Goal: Task Accomplishment & Management: Use online tool/utility

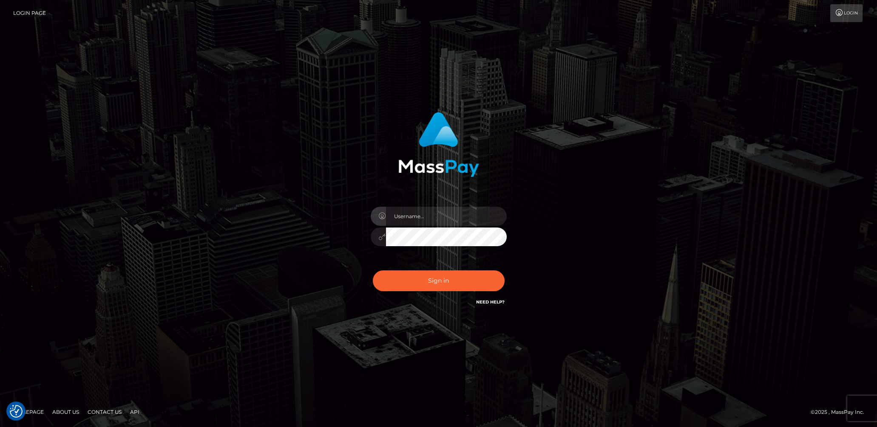
click at [448, 220] on input "text" at bounding box center [446, 216] width 121 height 19
type input "[DEMOGRAPHIC_DATA].v"
click at [452, 286] on button "Sign in" at bounding box center [439, 281] width 132 height 21
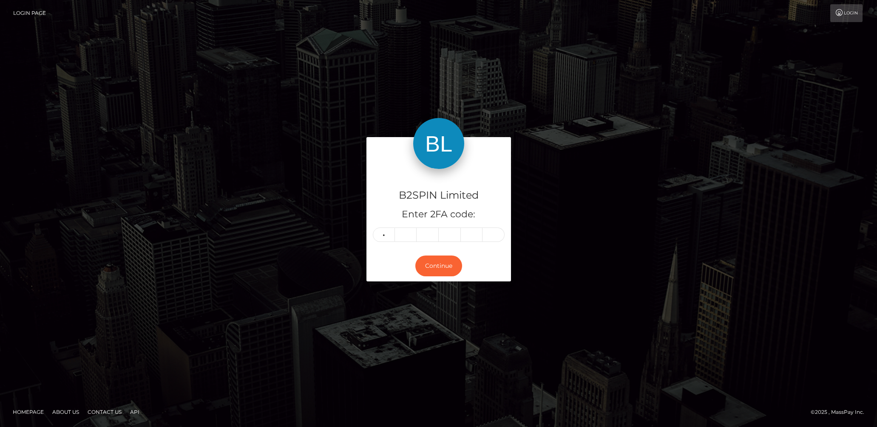
type input "1"
type input "2"
type input "5"
type input "3"
type input "5"
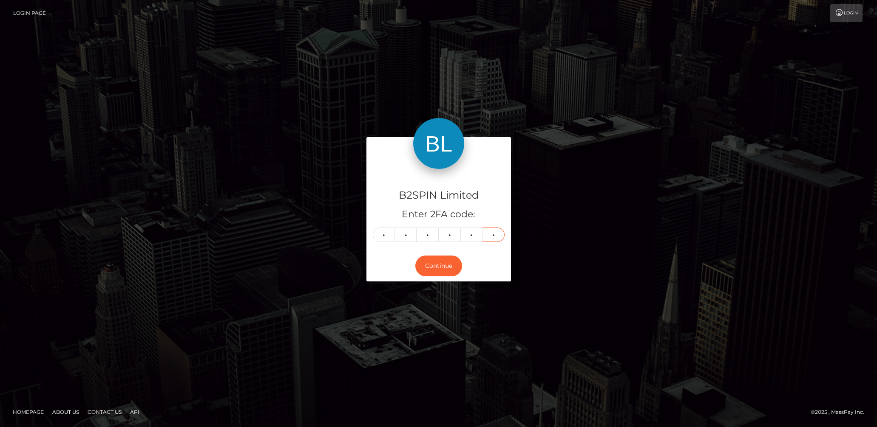
type input "8"
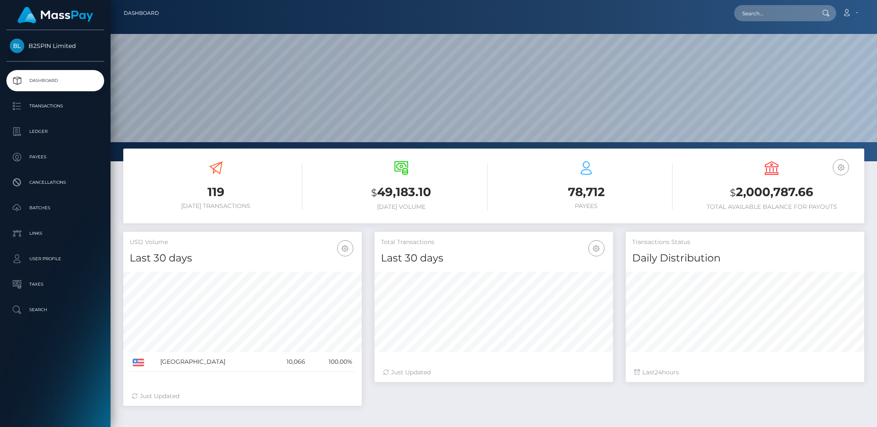
scroll to position [150, 238]
click at [767, 10] on input "text" at bounding box center [774, 13] width 80 height 16
paste input "1253626412"
type input "1253626412"
click at [773, 41] on link "JARROD D EVANS" at bounding box center [768, 44] width 68 height 16
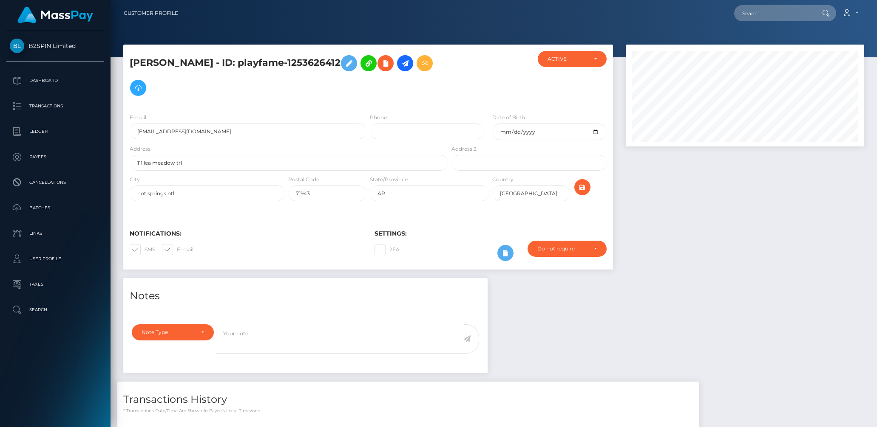
scroll to position [113, 0]
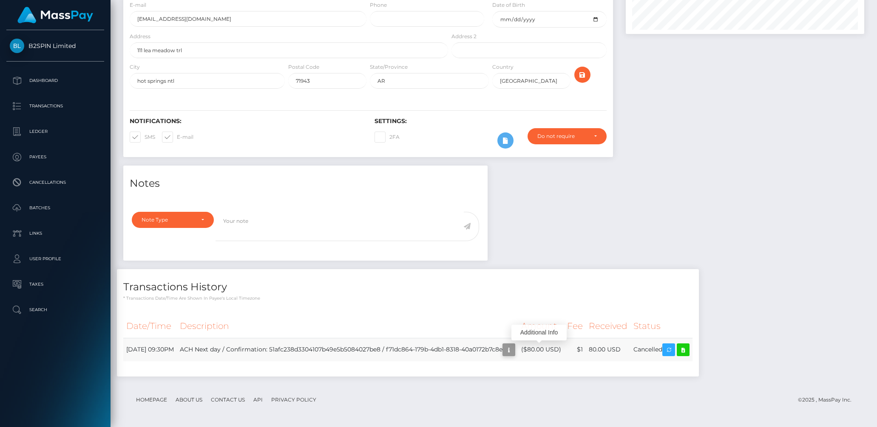
click at [514, 350] on icon "button" at bounding box center [509, 350] width 10 height 11
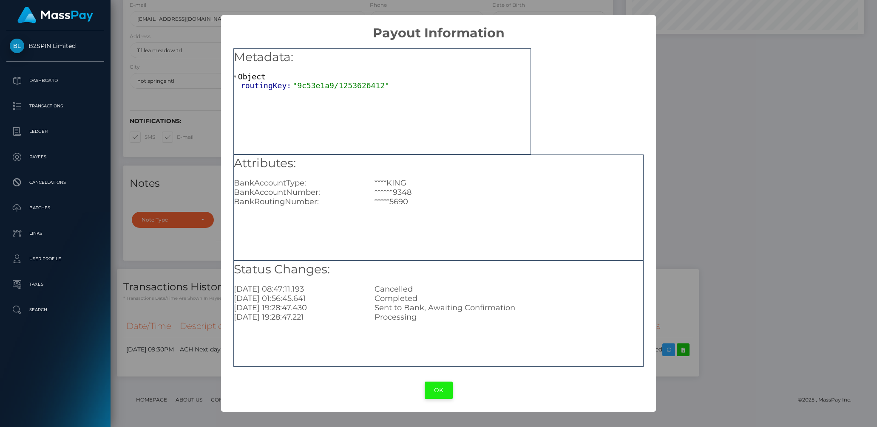
click at [440, 383] on button "OK" at bounding box center [439, 390] width 28 height 17
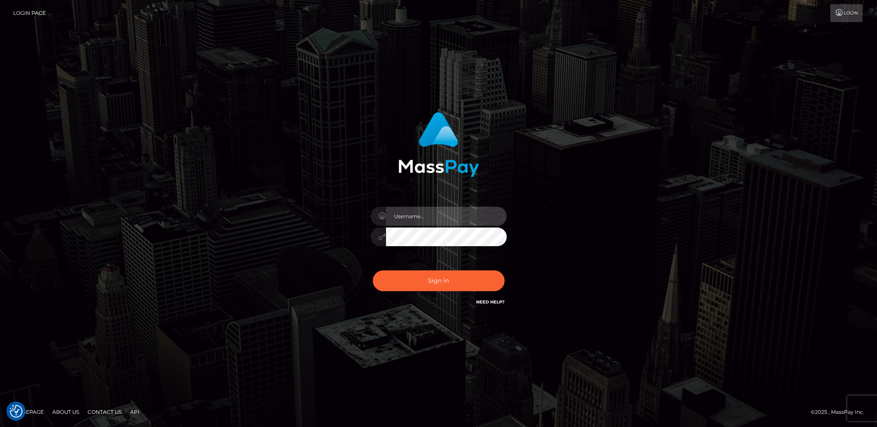
click at [446, 213] on input "text" at bounding box center [446, 216] width 121 height 19
type input "lady.v"
click at [438, 275] on button "Sign in" at bounding box center [439, 281] width 132 height 21
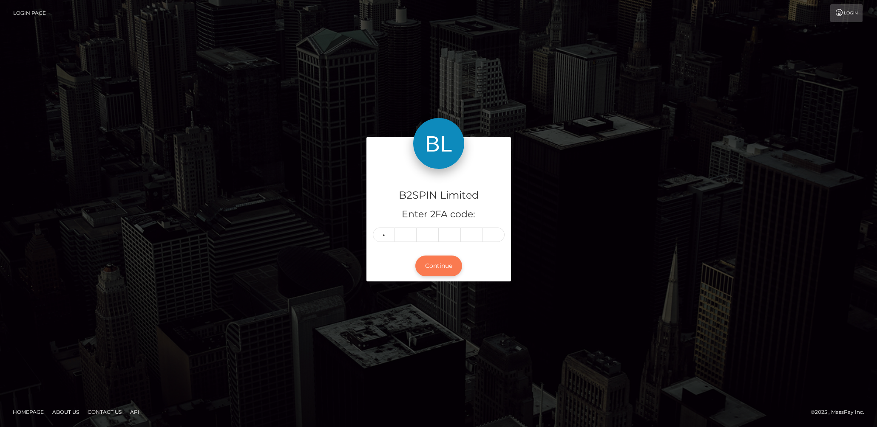
type input "8"
type input "1"
type input "3"
type input "0"
type input "8"
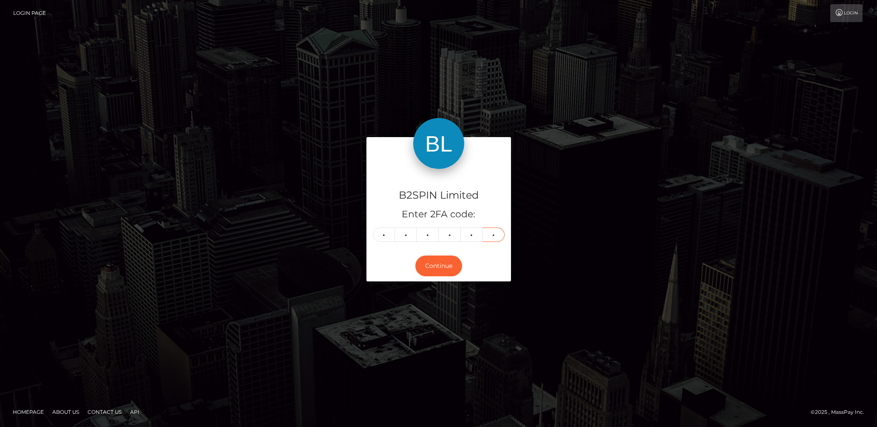
type input "1"
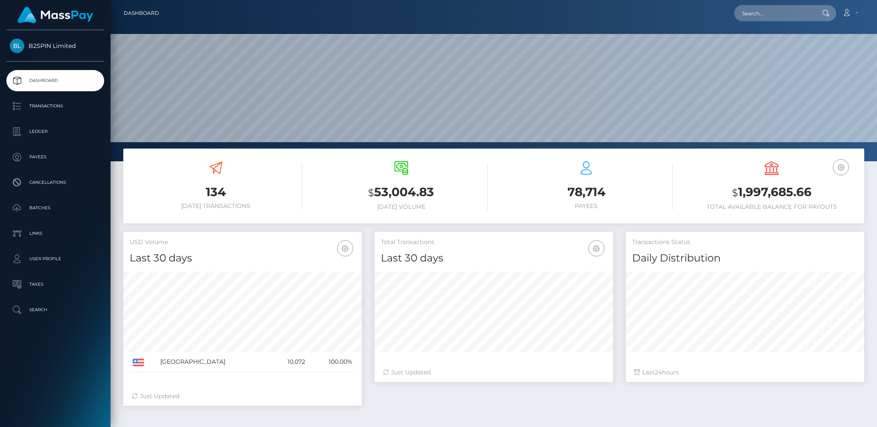
scroll to position [150, 238]
click at [41, 208] on p "Batches" at bounding box center [55, 208] width 91 height 13
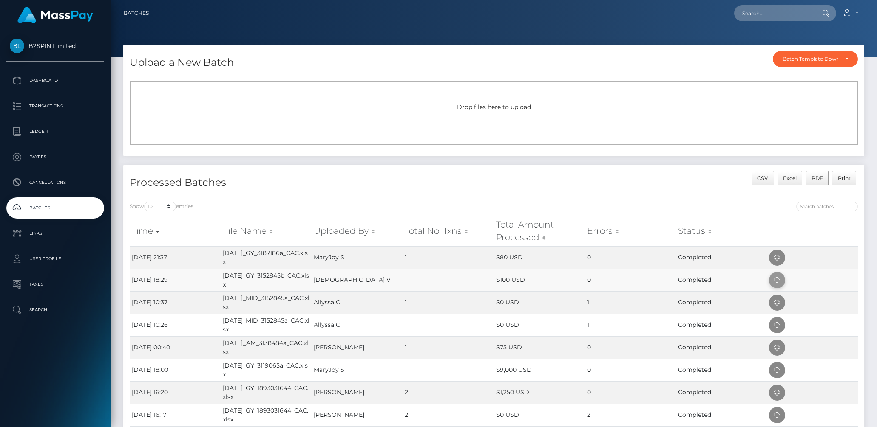
click at [778, 279] on icon at bounding box center [777, 280] width 10 height 11
click at [776, 254] on icon at bounding box center [777, 258] width 10 height 11
click at [262, 275] on td "Aug14_GY_3152845b_CAC.xlsx" at bounding box center [266, 280] width 91 height 23
copy td "Aug14_GY_3152845b_CAC"
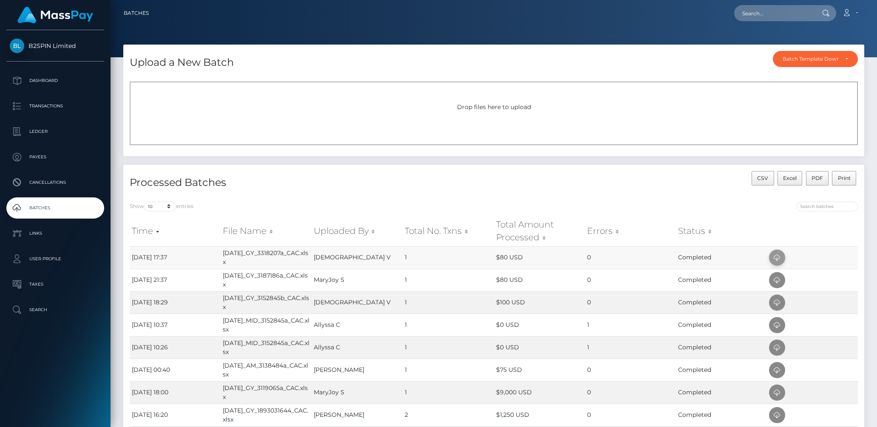
click at [774, 255] on icon at bounding box center [777, 258] width 10 height 11
click at [243, 250] on td "Sept04_GY_3318207a_CAC.xlsx" at bounding box center [266, 257] width 91 height 23
copy td "Sept04_GY_3318207a_CAC"
